Goal: Information Seeking & Learning: Check status

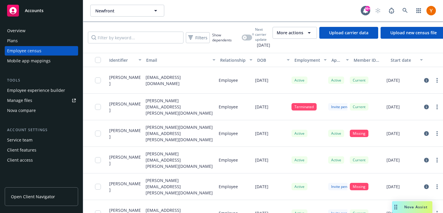
click at [307, 26] on div "Filters Show dependents Next carrier update 10/08/2025 More actions Upload carr…" at bounding box center [263, 37] width 360 height 31
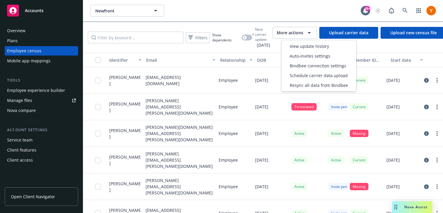
click at [303, 31] on span "More actions" at bounding box center [290, 33] width 27 height 6
click at [301, 47] on span "View update history" at bounding box center [309, 46] width 39 height 6
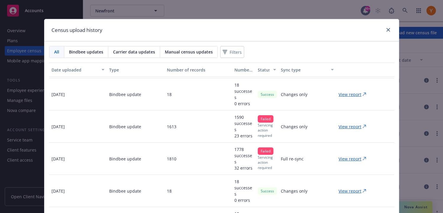
scroll to position [29, 0]
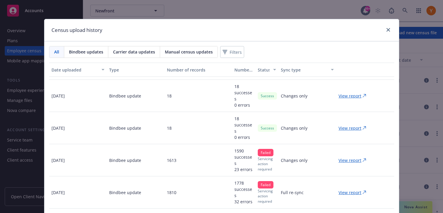
click at [356, 160] on p "View report" at bounding box center [349, 160] width 23 height 6
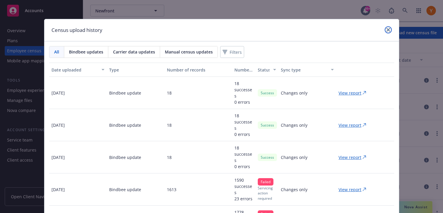
click at [390, 30] on link "close" at bounding box center [387, 29] width 7 height 7
